Goal: Task Accomplishment & Management: Manage account settings

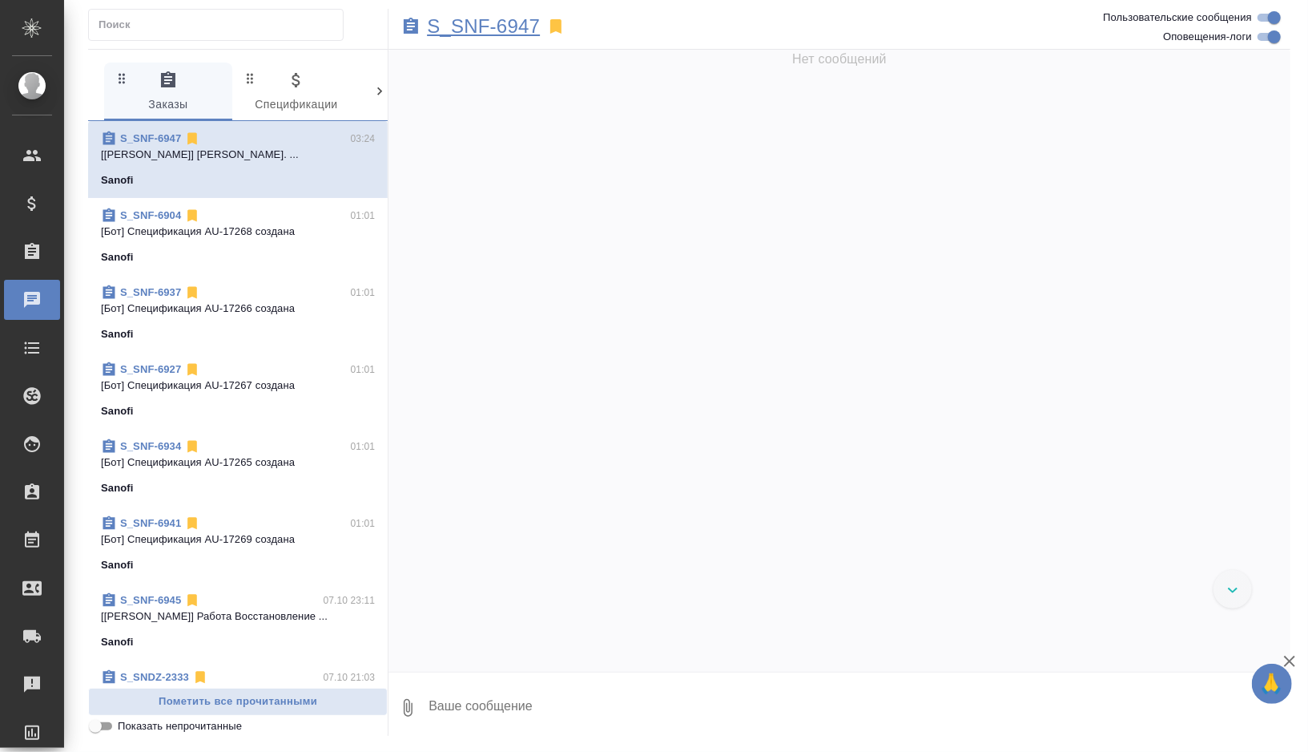
click at [470, 23] on p "S_SNF-6947" at bounding box center [483, 26] width 113 height 16
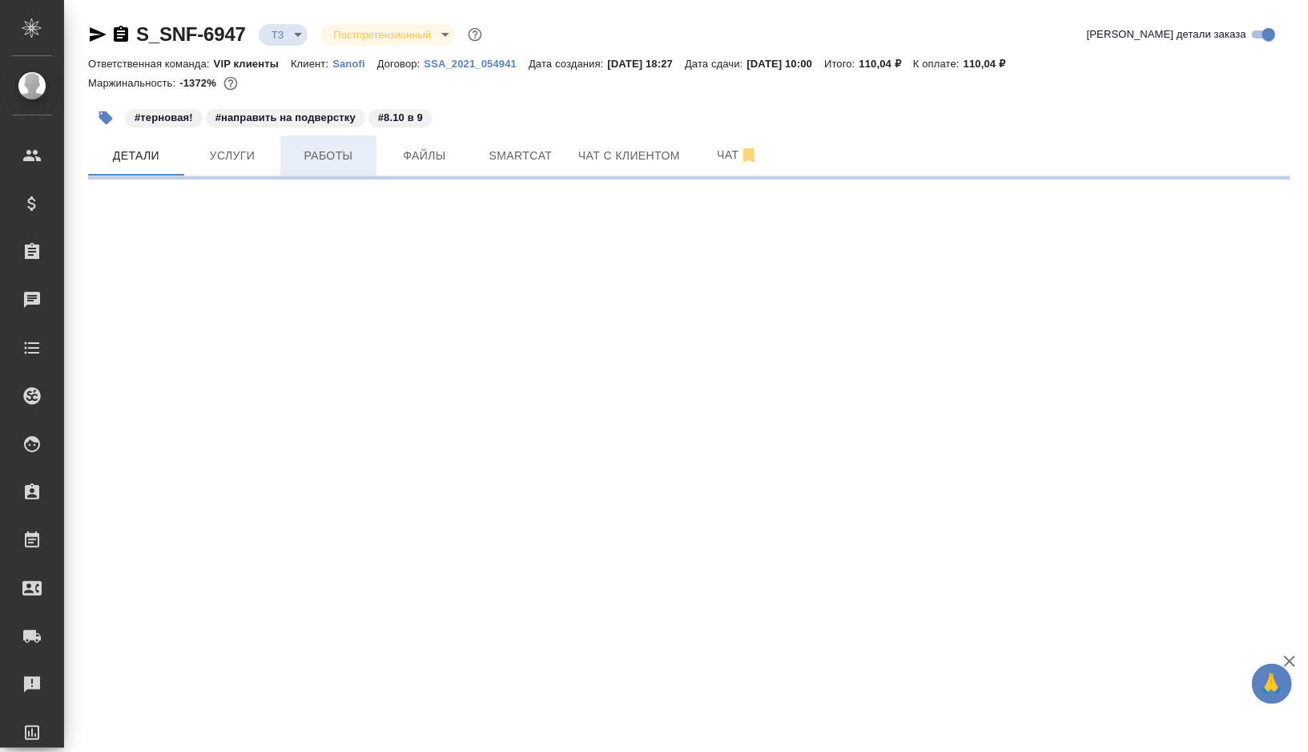
select select "RU"
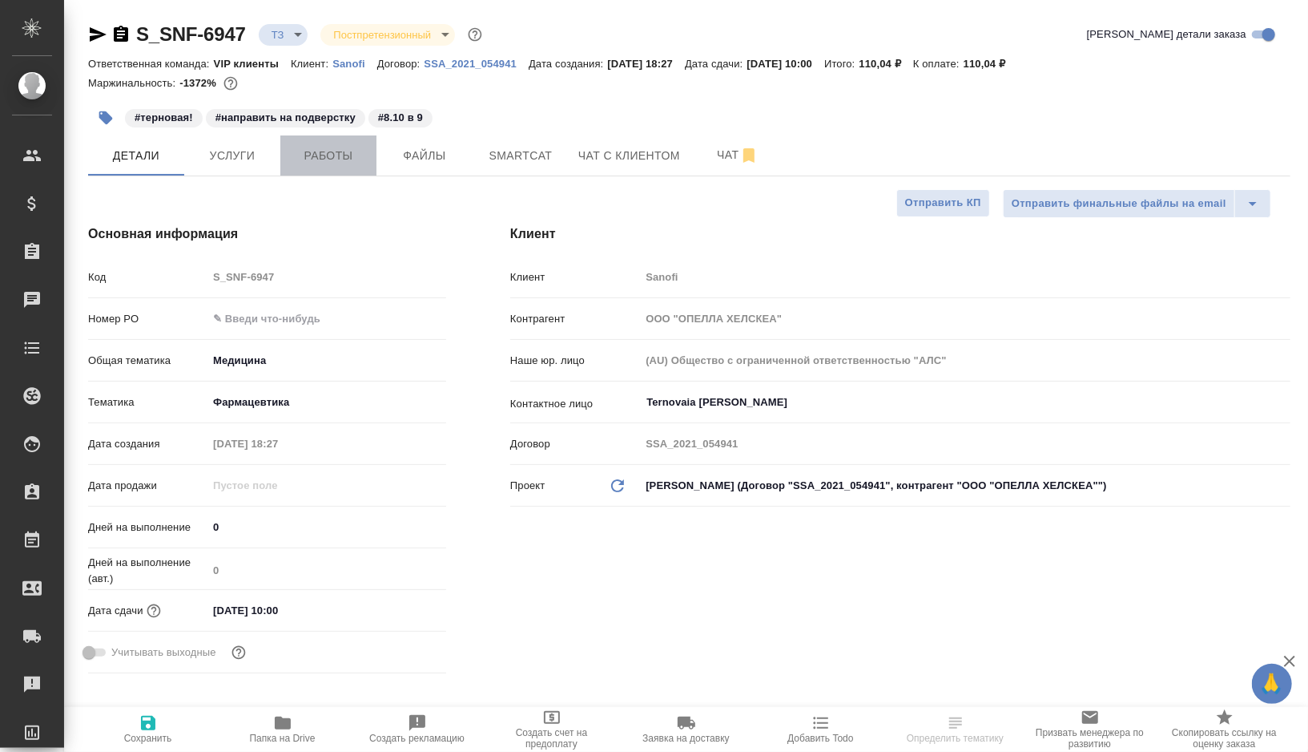
click at [334, 149] on span "Работы" at bounding box center [328, 156] width 77 height 20
type input "Горшкова Валентина"
type input "Chernova Anna"
type textarea "x"
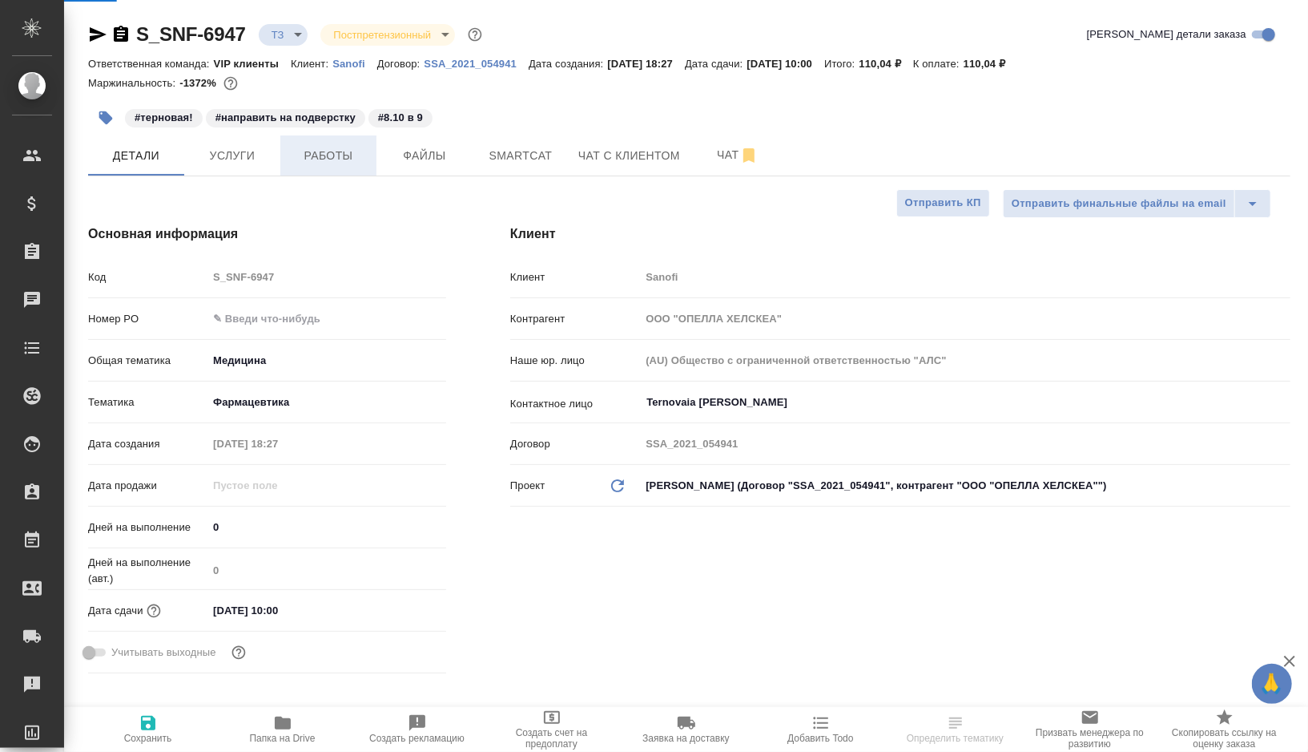
type textarea "x"
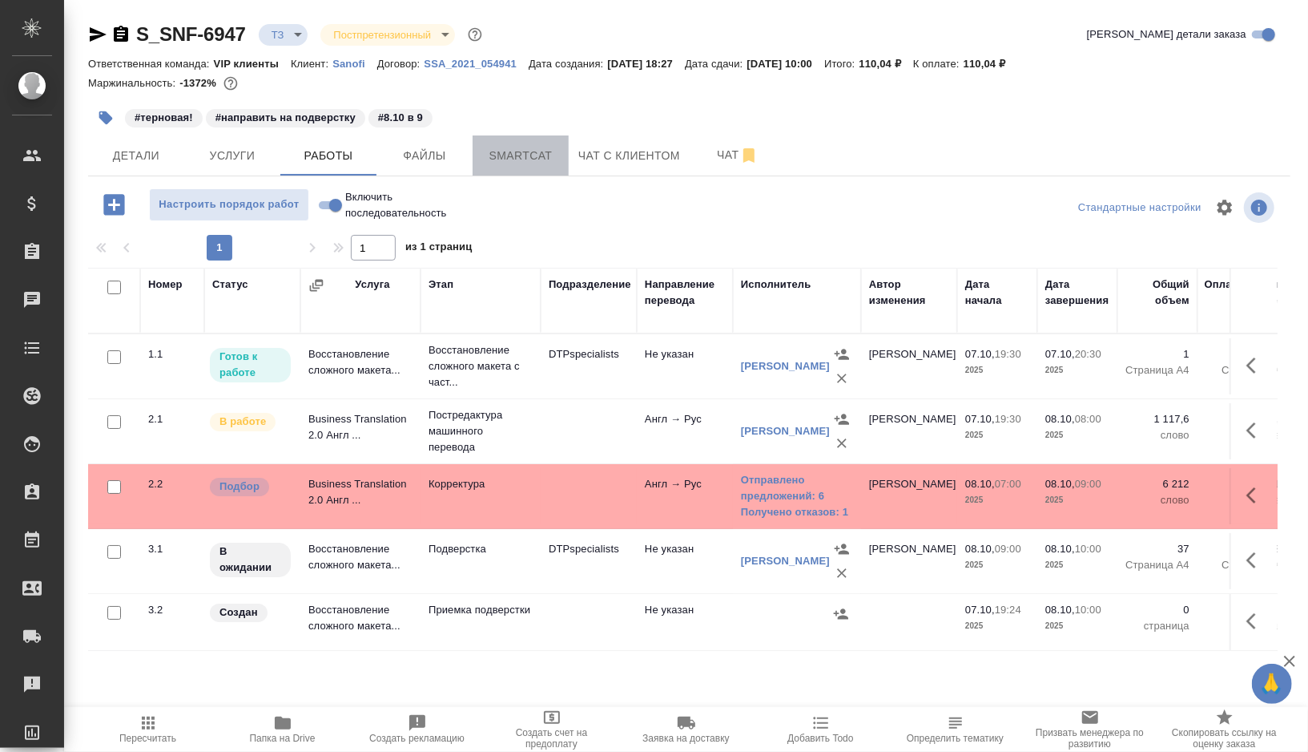
click at [501, 158] on span "Smartcat" at bounding box center [520, 156] width 77 height 20
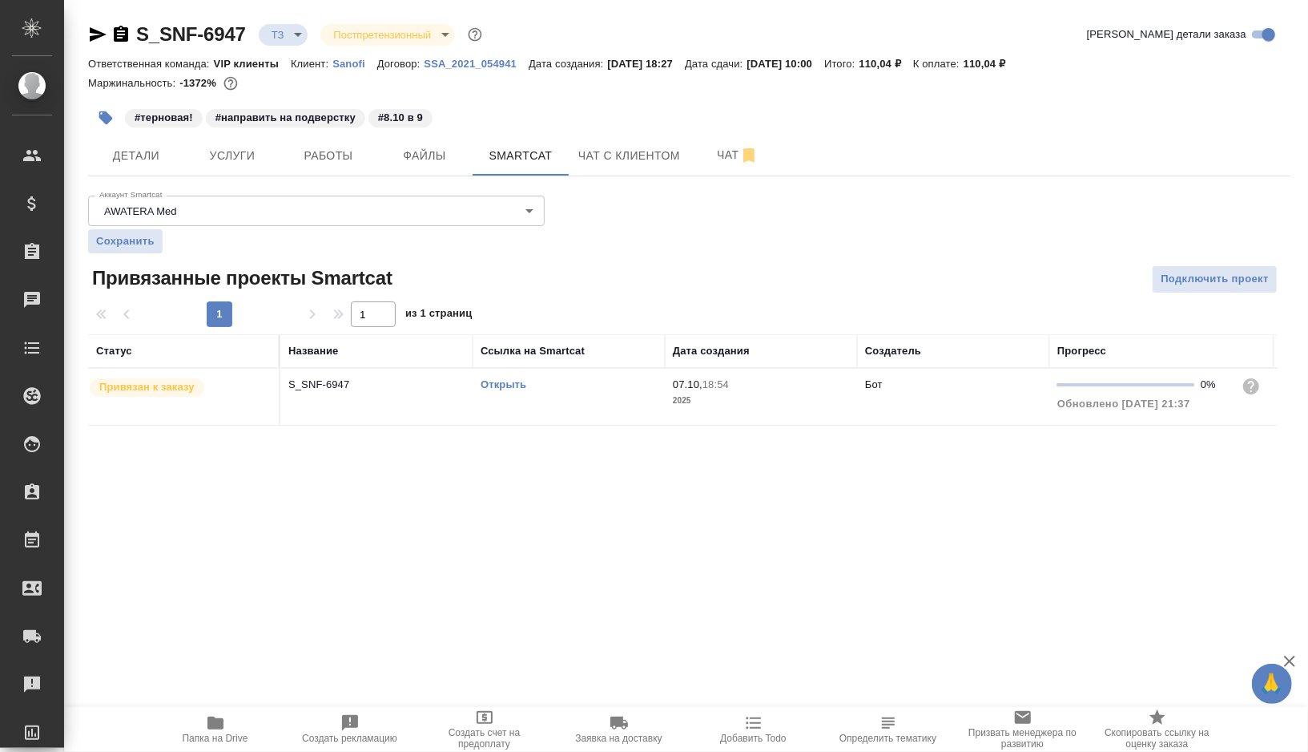
click at [508, 381] on link "Открыть" at bounding box center [504, 384] width 46 height 12
click at [332, 167] on button "Работы" at bounding box center [328, 155] width 96 height 40
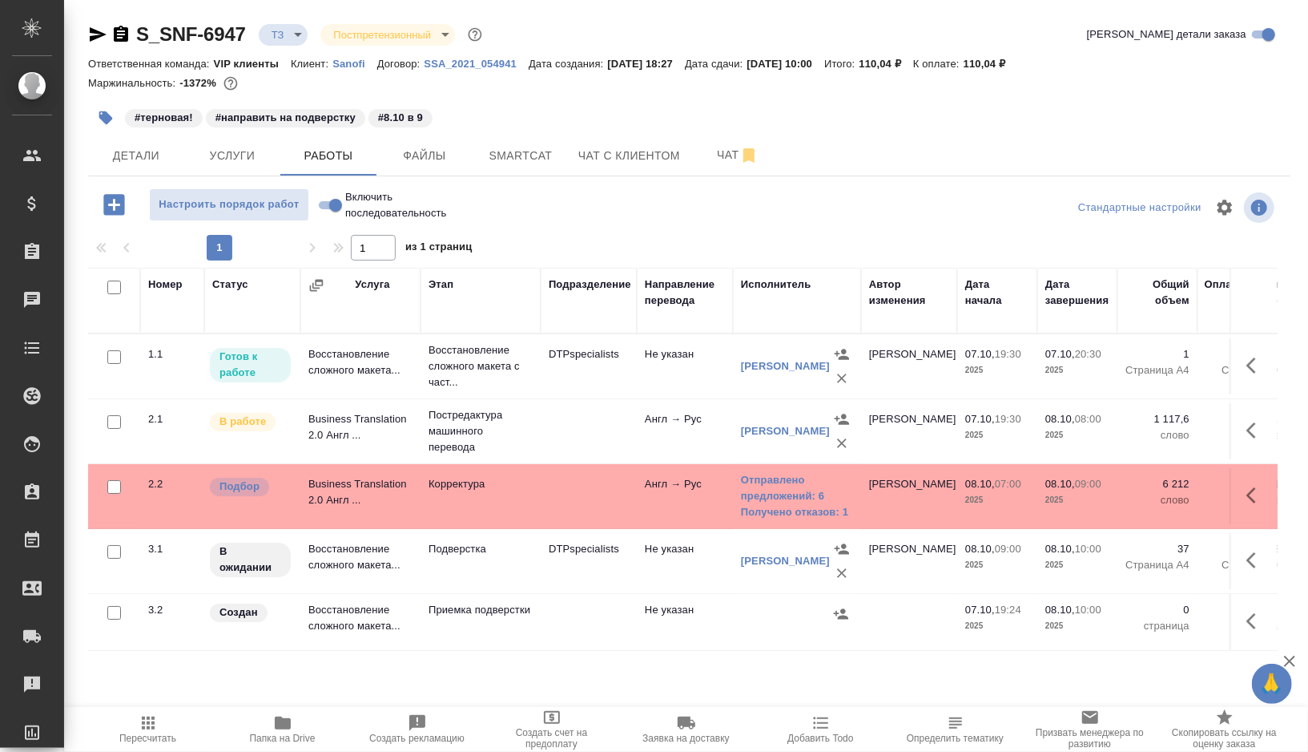
click at [532, 499] on td "Корректура" at bounding box center [481, 496] width 120 height 56
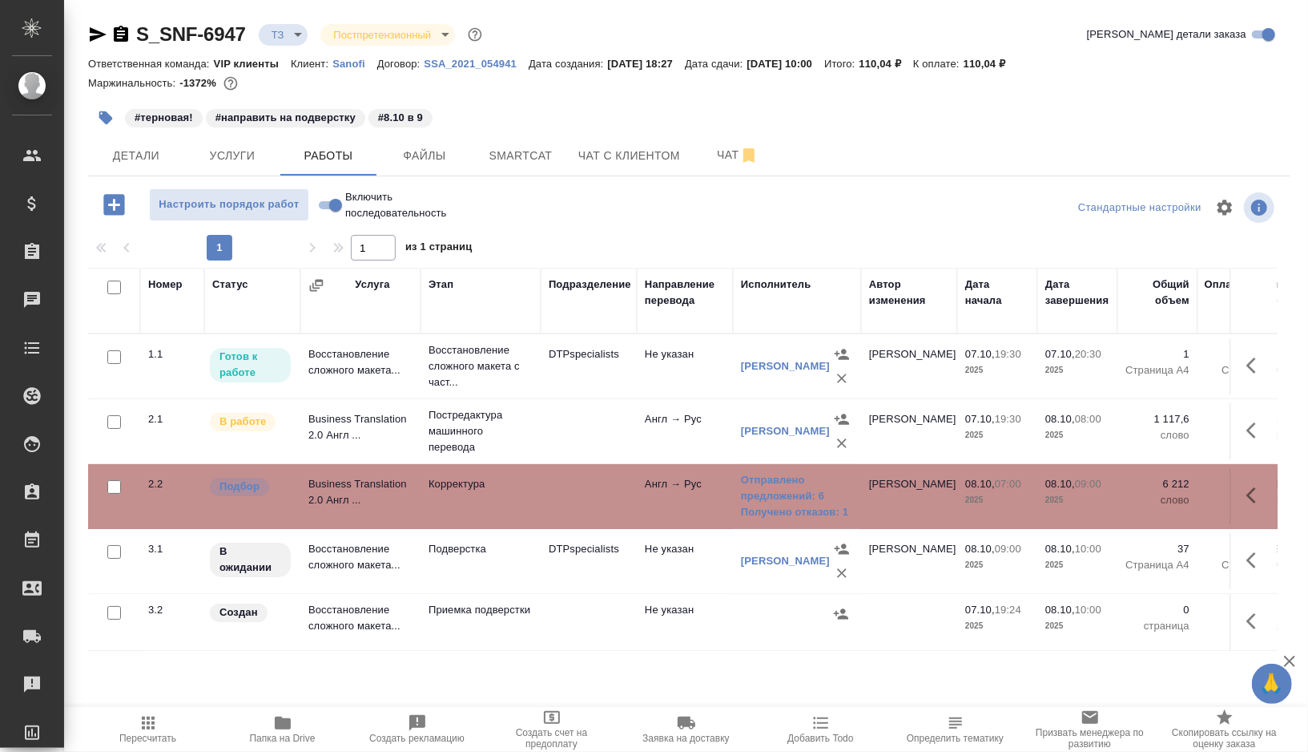
click at [532, 499] on td "Корректура" at bounding box center [481, 496] width 120 height 56
click at [125, 29] on icon "button" at bounding box center [121, 34] width 14 height 16
click at [94, 39] on icon "button" at bounding box center [97, 34] width 19 height 19
click at [503, 159] on span "Smartcat" at bounding box center [520, 156] width 77 height 20
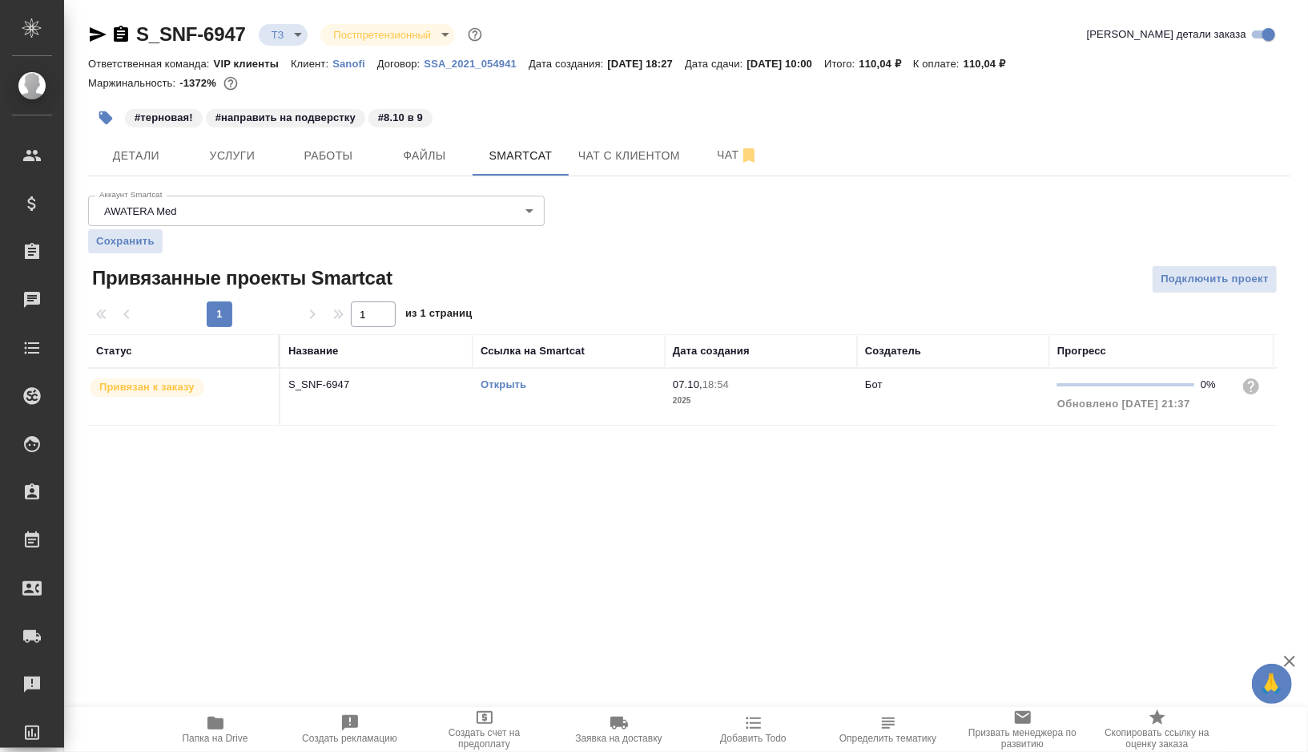
click at [499, 384] on link "Открыть" at bounding box center [504, 384] width 46 height 12
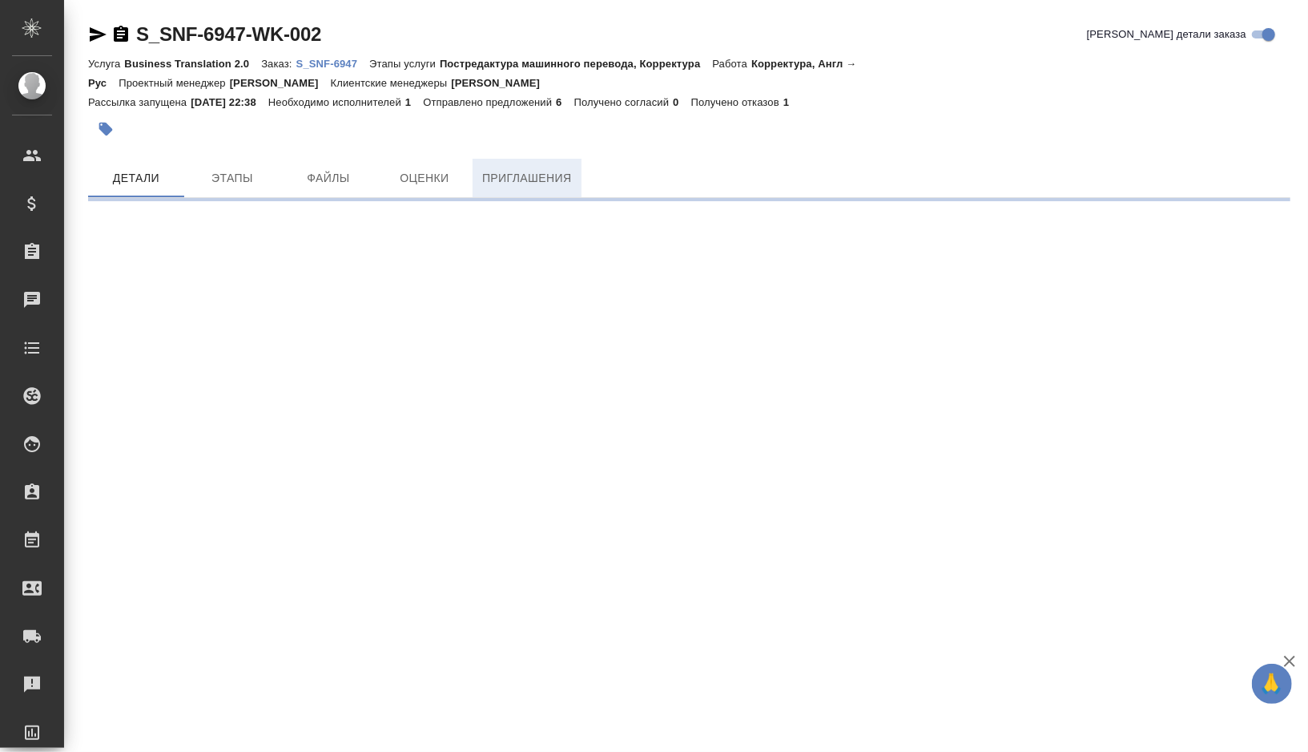
click at [529, 163] on button "Приглашения" at bounding box center [527, 178] width 109 height 38
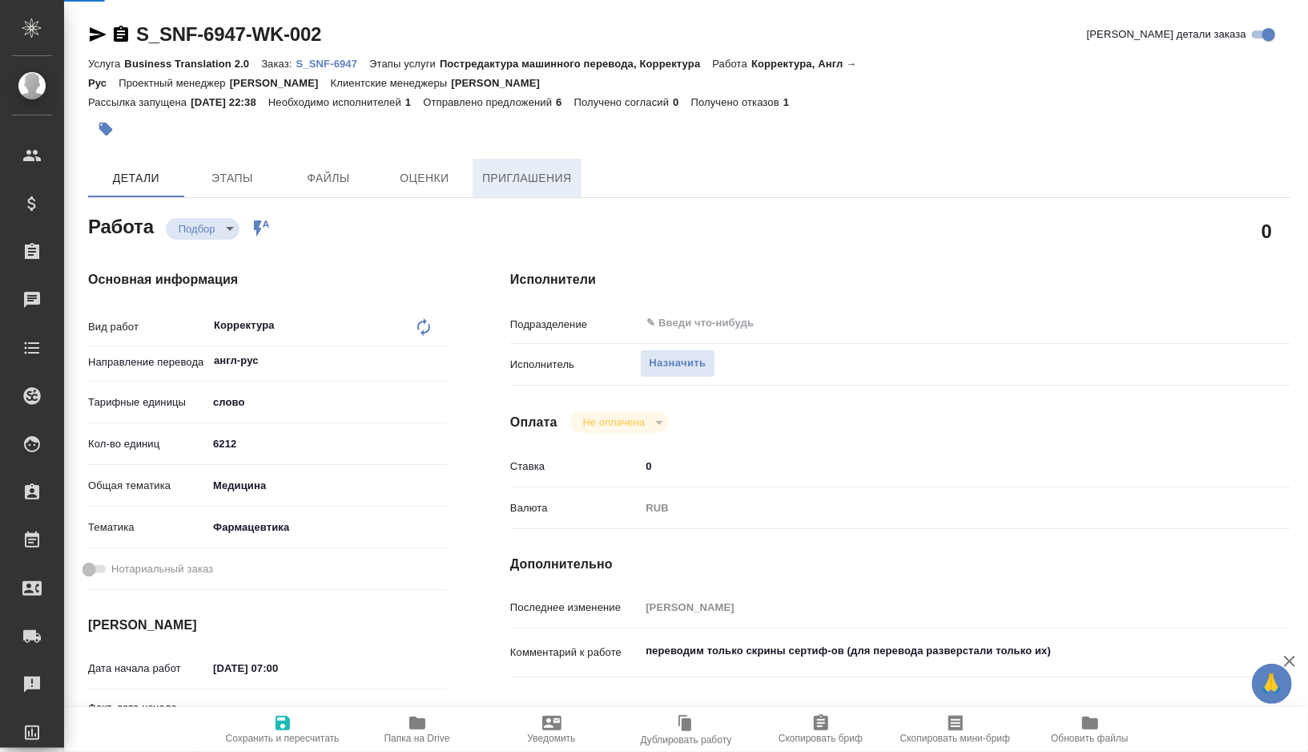
type textarea "x"
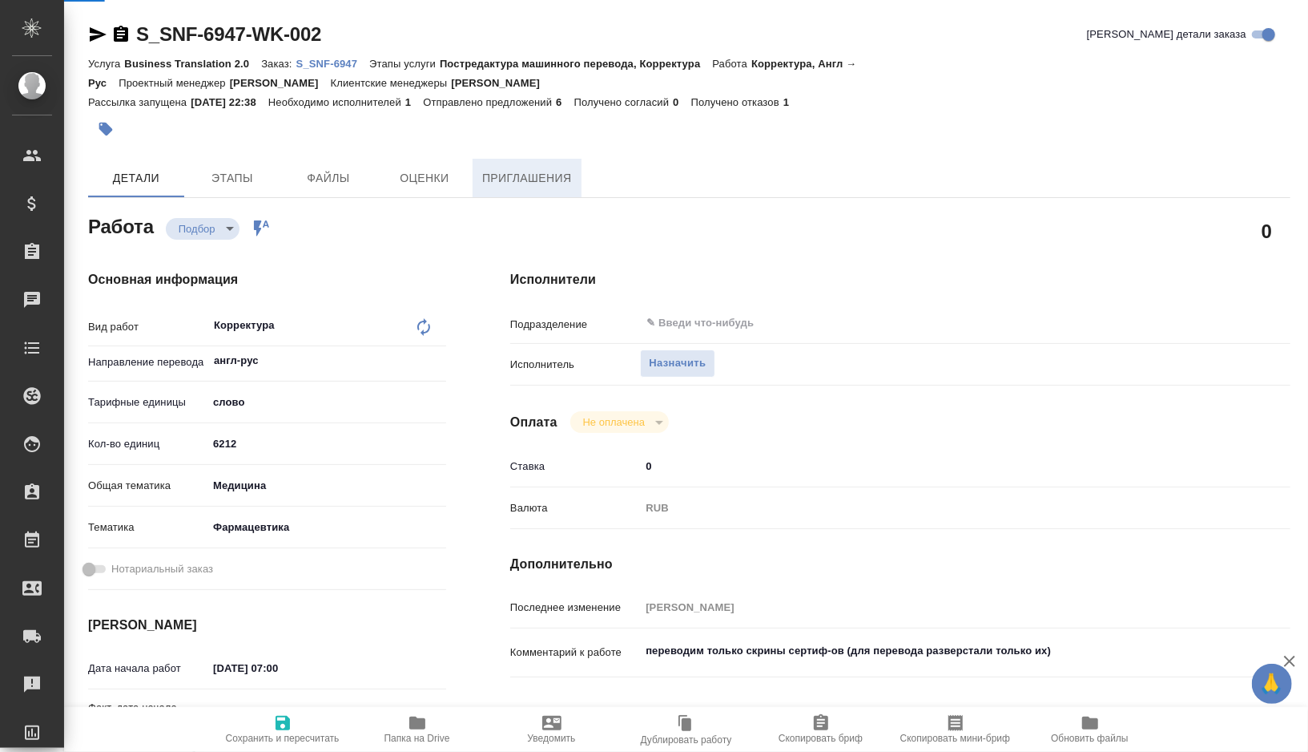
type textarea "x"
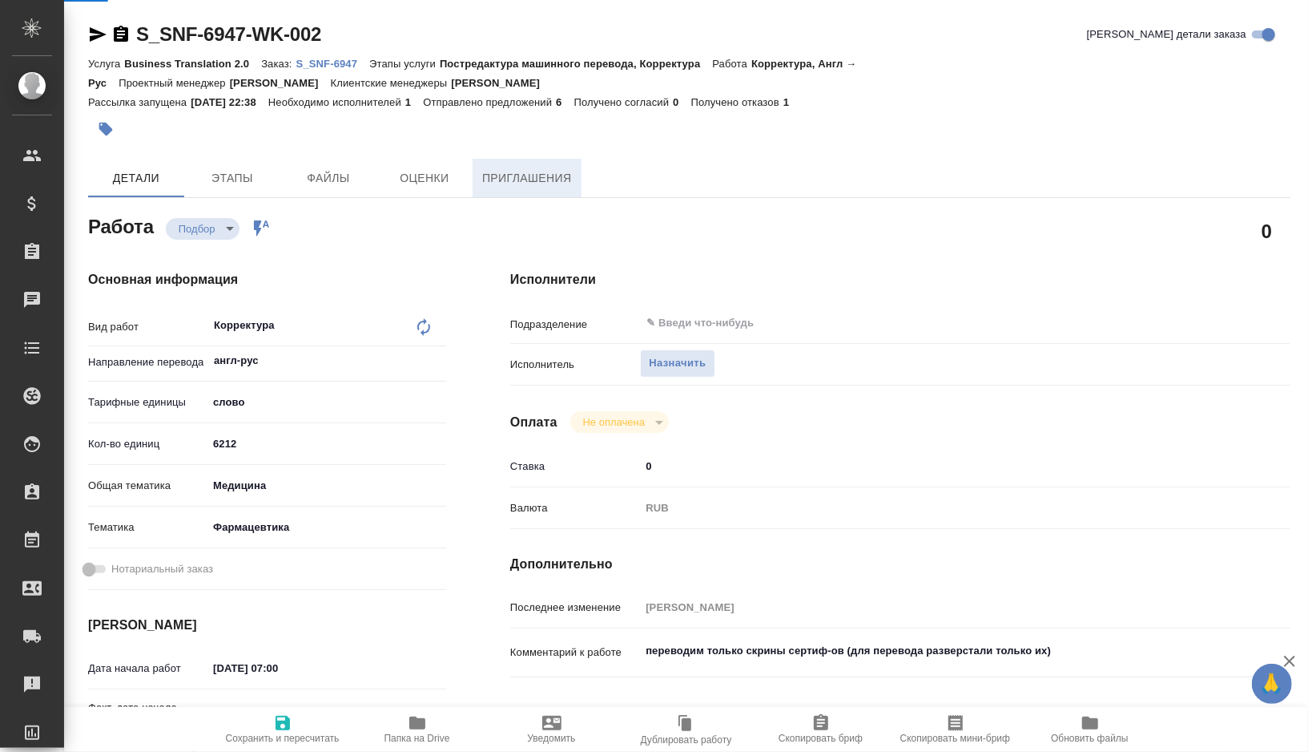
type textarea "x"
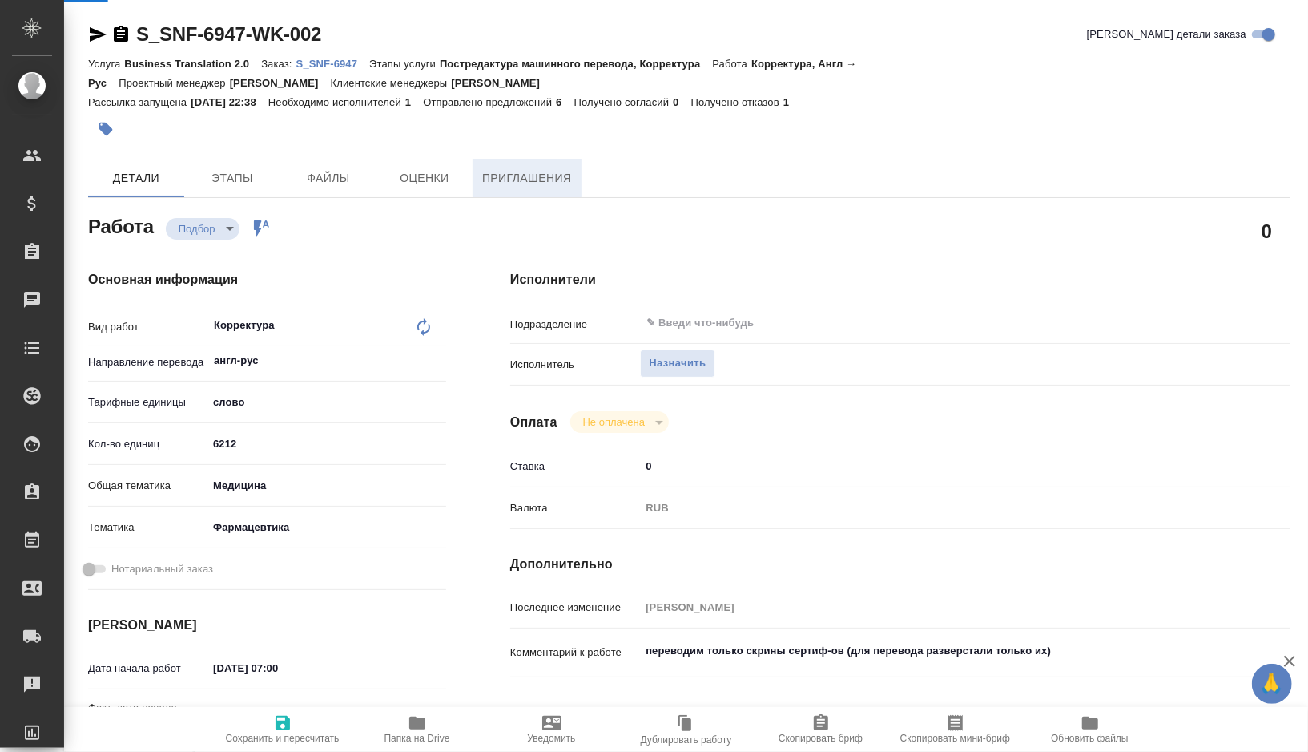
type textarea "x"
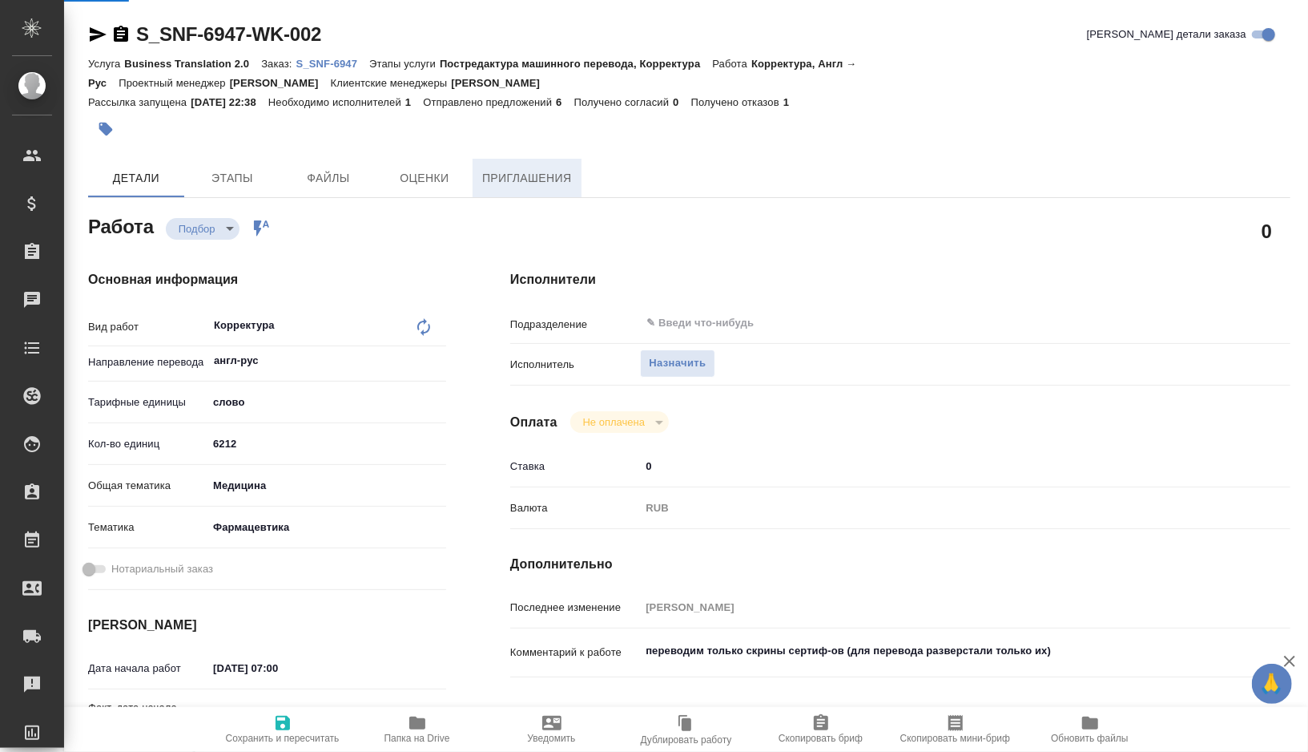
type textarea "x"
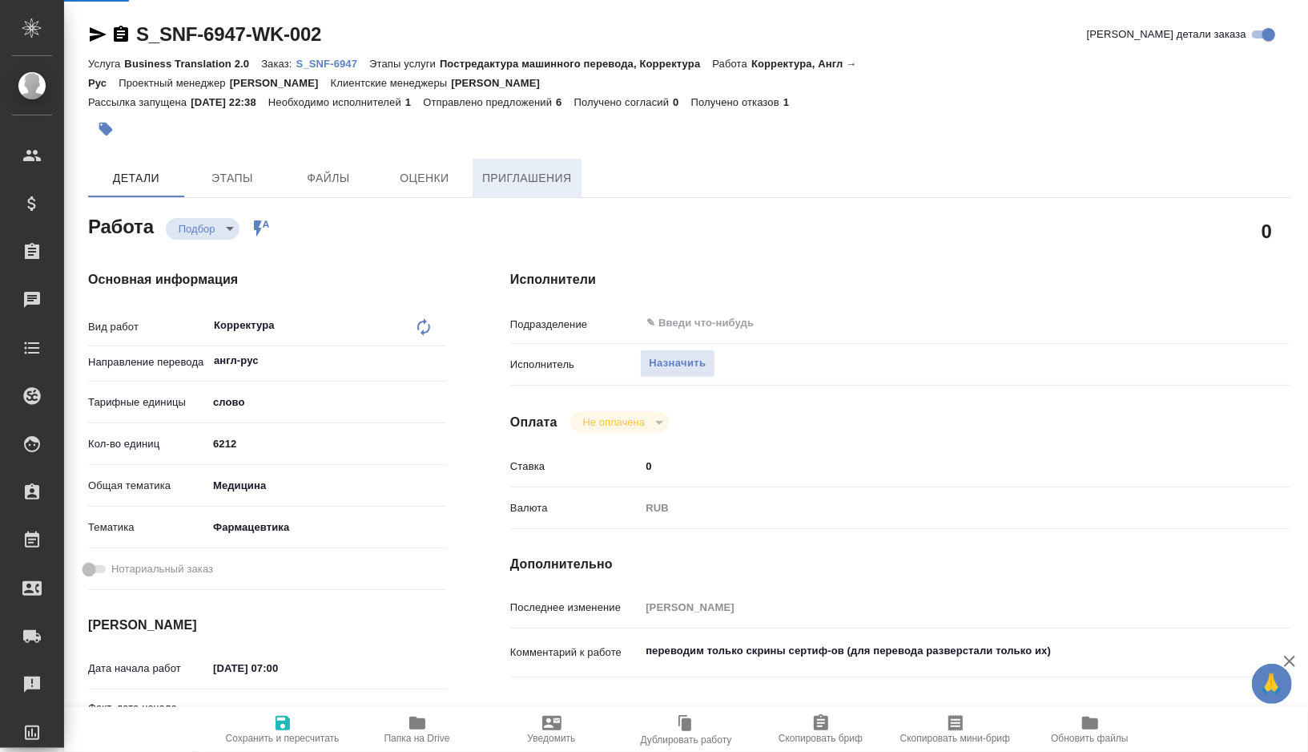
type textarea "x"
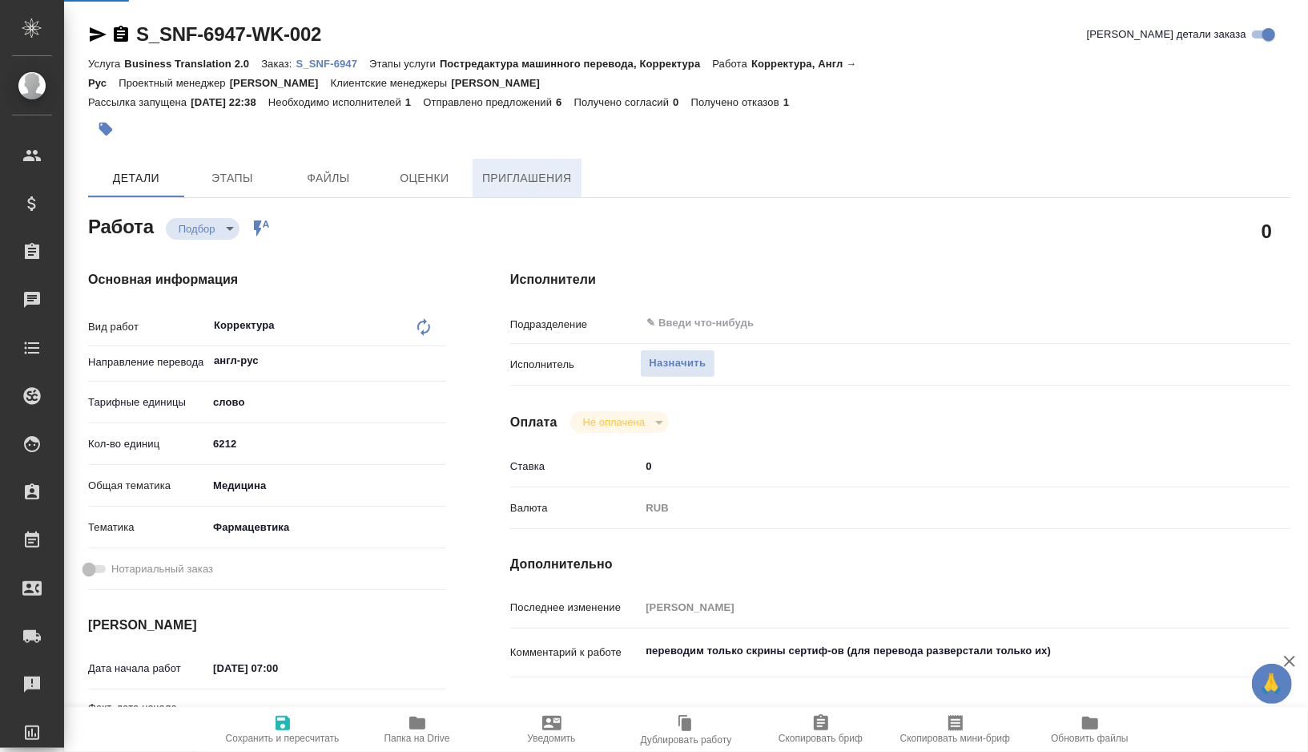
type textarea "x"
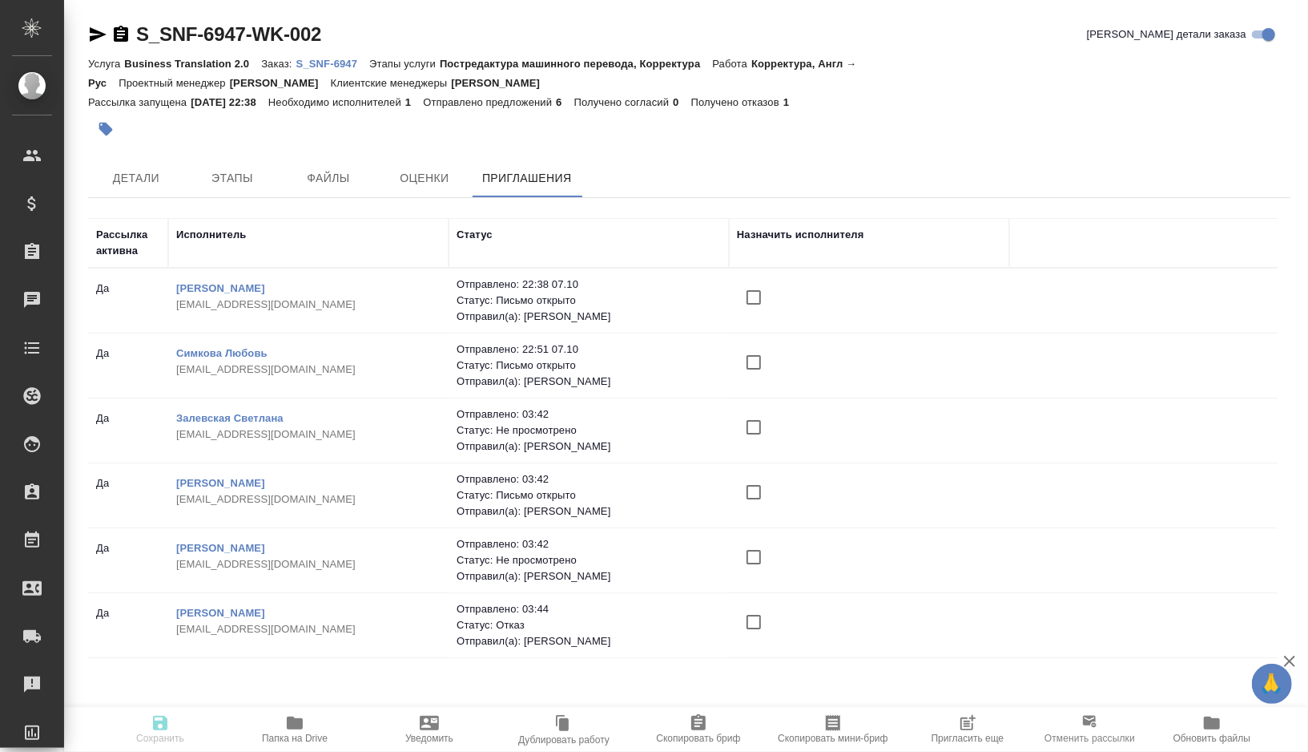
drag, startPoint x: 284, startPoint y: 371, endPoint x: 193, endPoint y: 369, distance: 91.4
click at [193, 369] on p "[EMAIL_ADDRESS][DOMAIN_NAME]" at bounding box center [308, 369] width 264 height 16
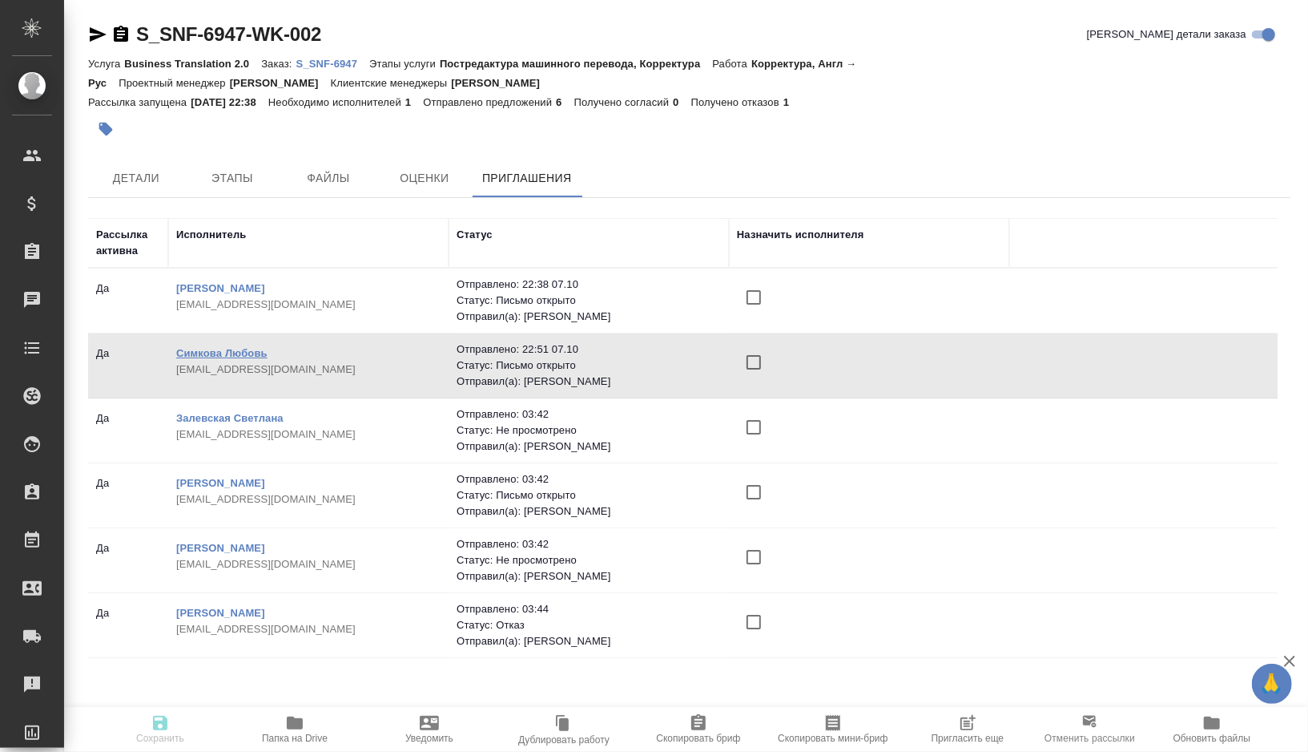
click at [204, 353] on link "Симкова Любовь" at bounding box center [221, 353] width 91 height 12
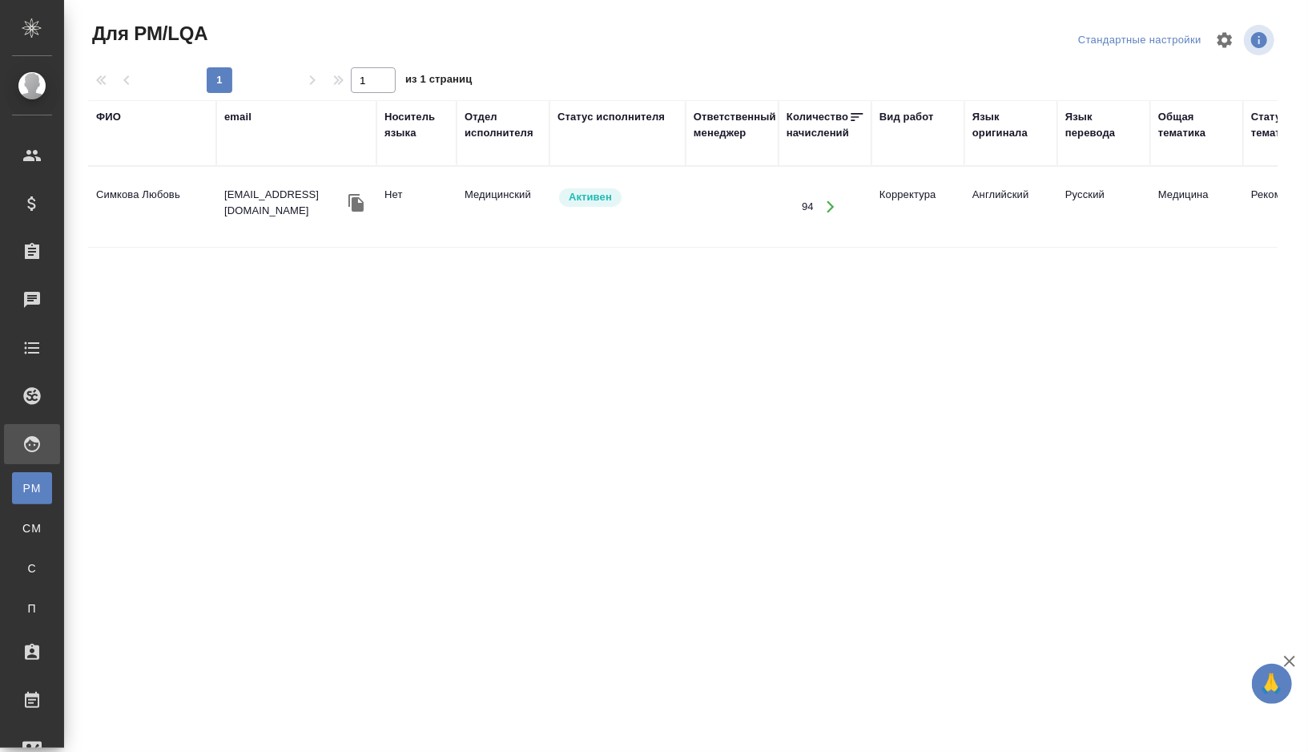
click at [351, 200] on icon "button" at bounding box center [356, 202] width 19 height 19
